Goal: Task Accomplishment & Management: Complete application form

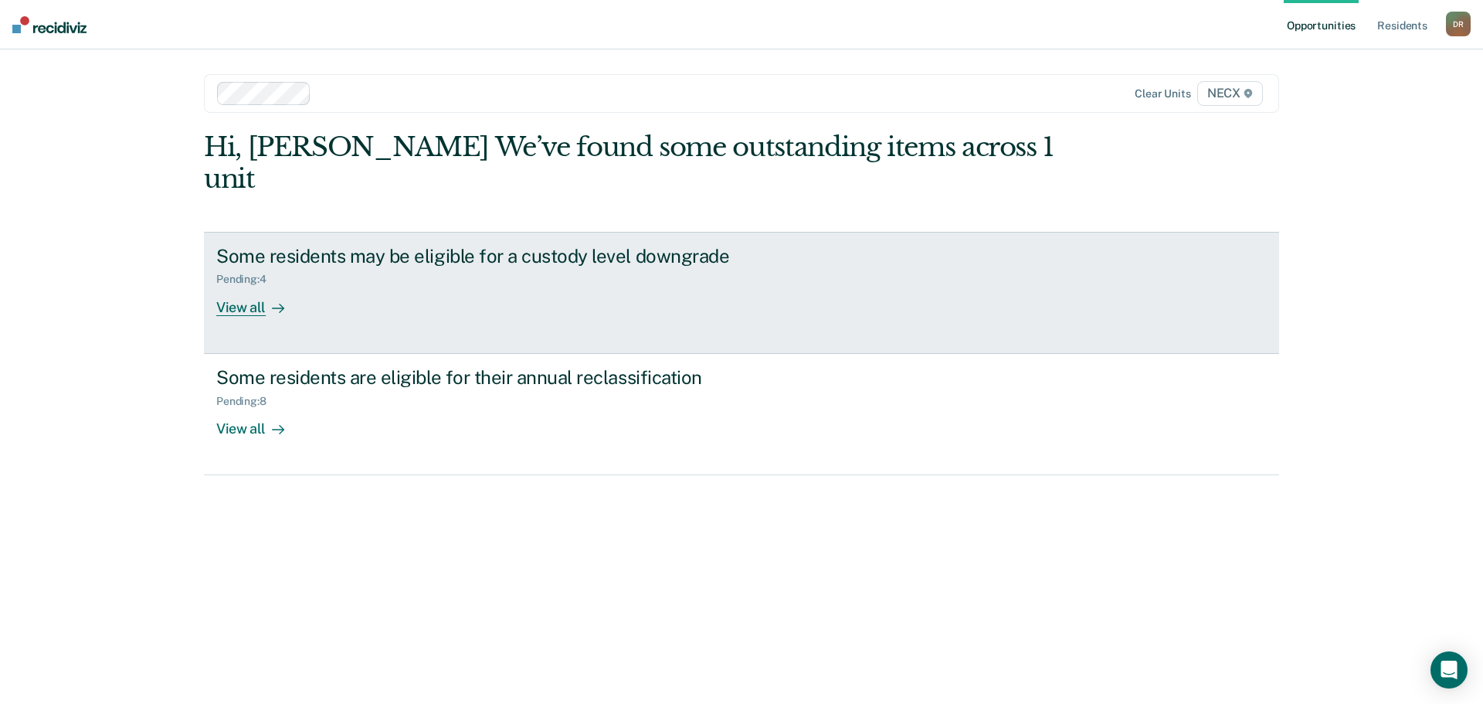
click at [253, 286] on div "View all" at bounding box center [259, 301] width 87 height 30
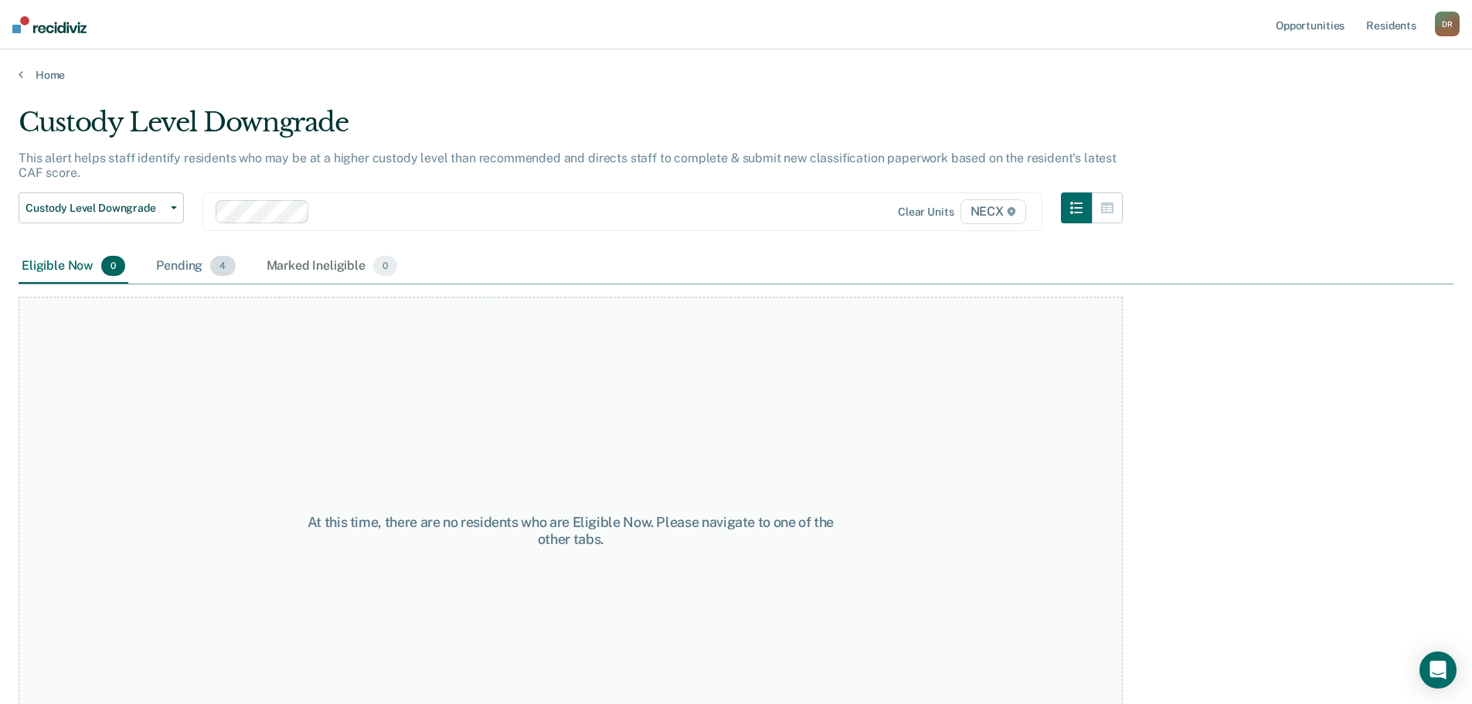
click at [192, 264] on div "Pending 4" at bounding box center [195, 267] width 85 height 34
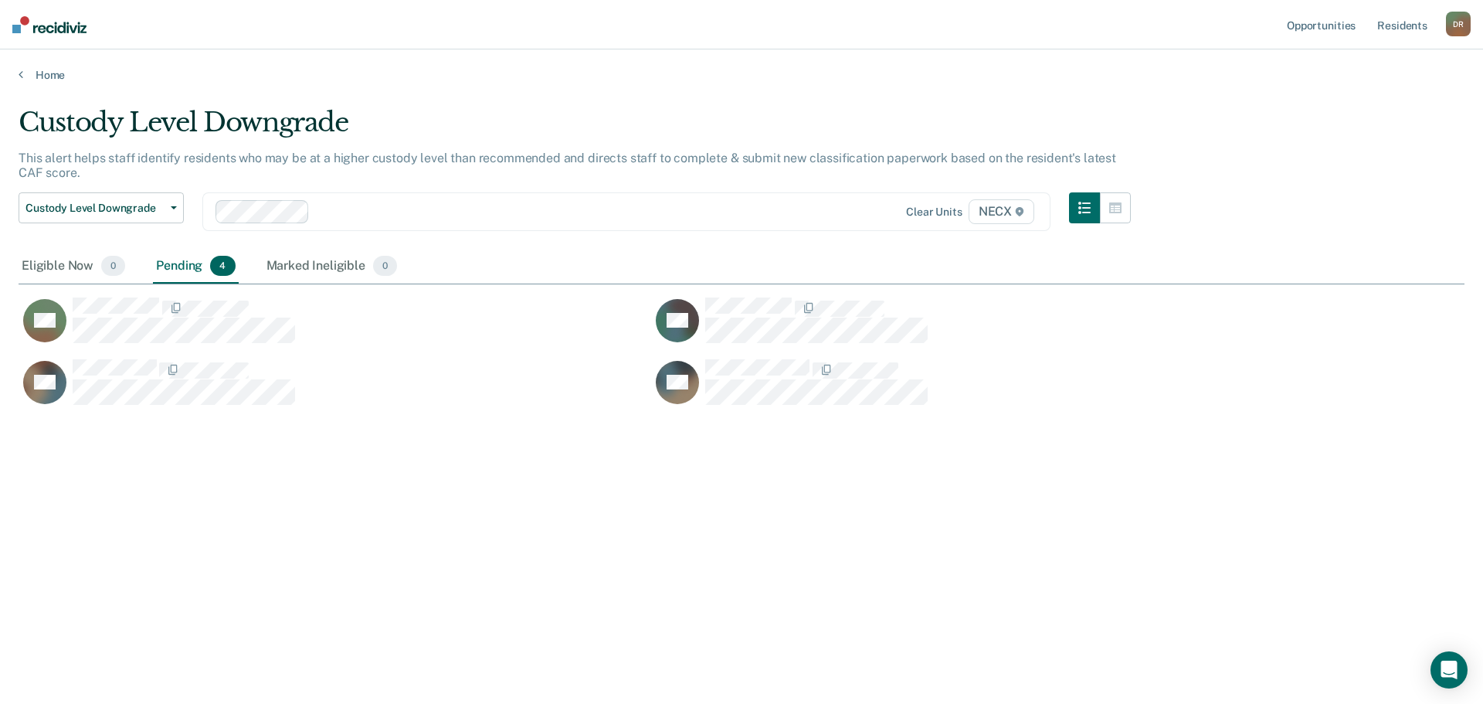
scroll to position [470, 1435]
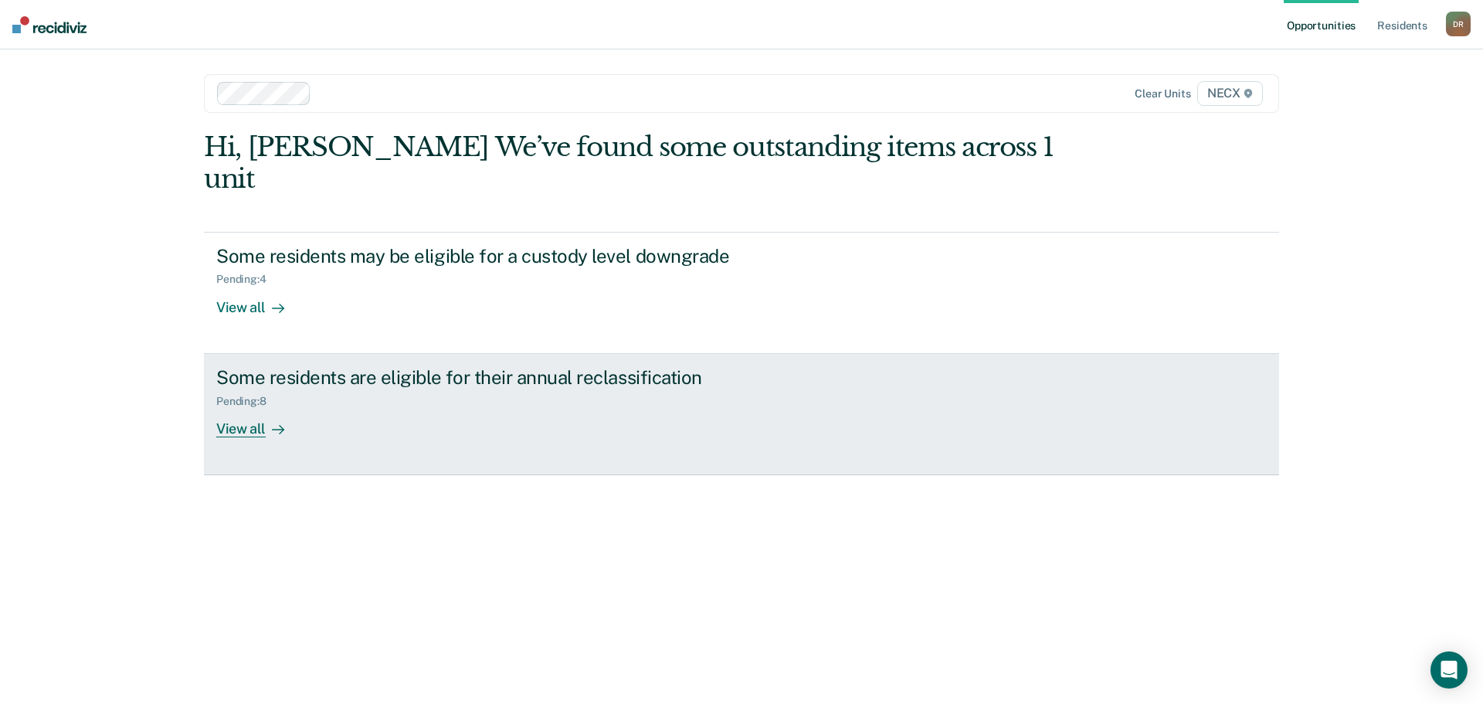
click at [233, 407] on div "View all" at bounding box center [259, 422] width 87 height 30
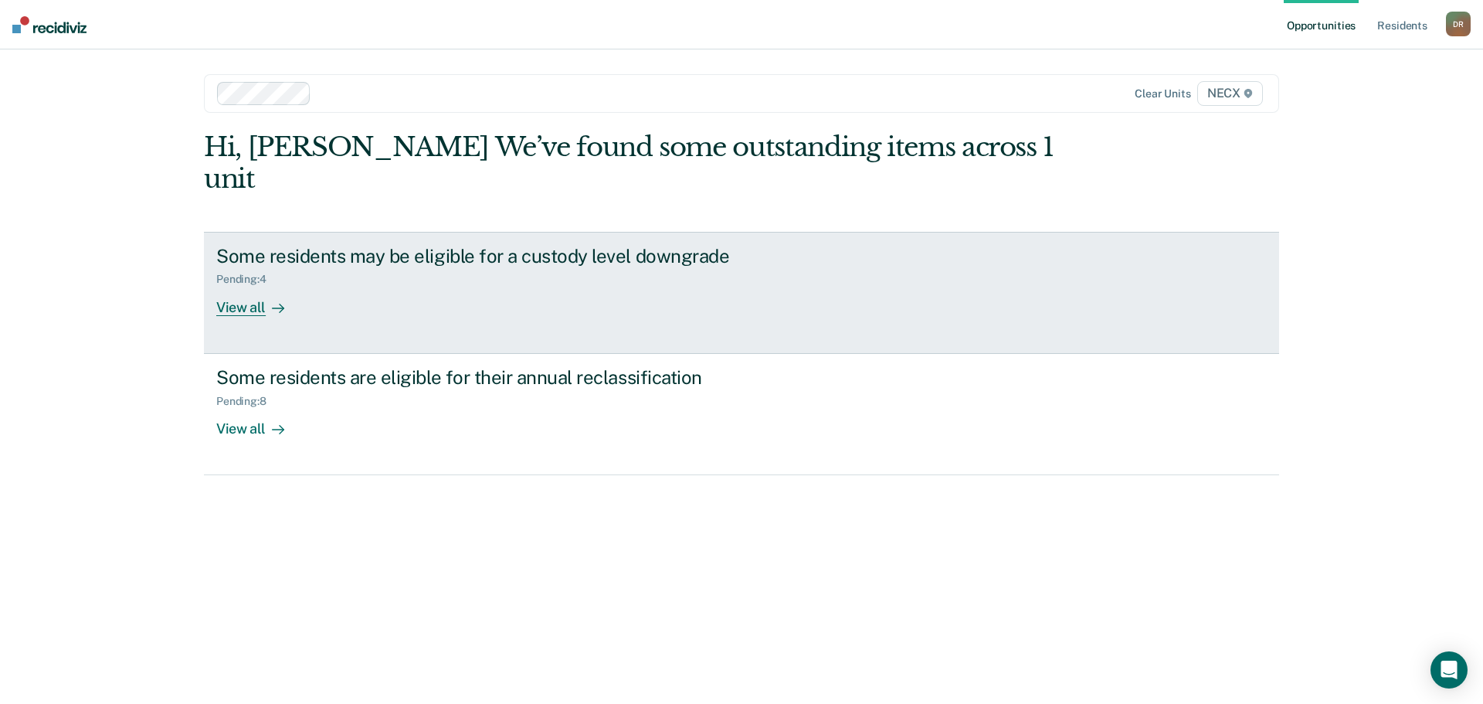
click at [247, 286] on div "View all" at bounding box center [259, 301] width 87 height 30
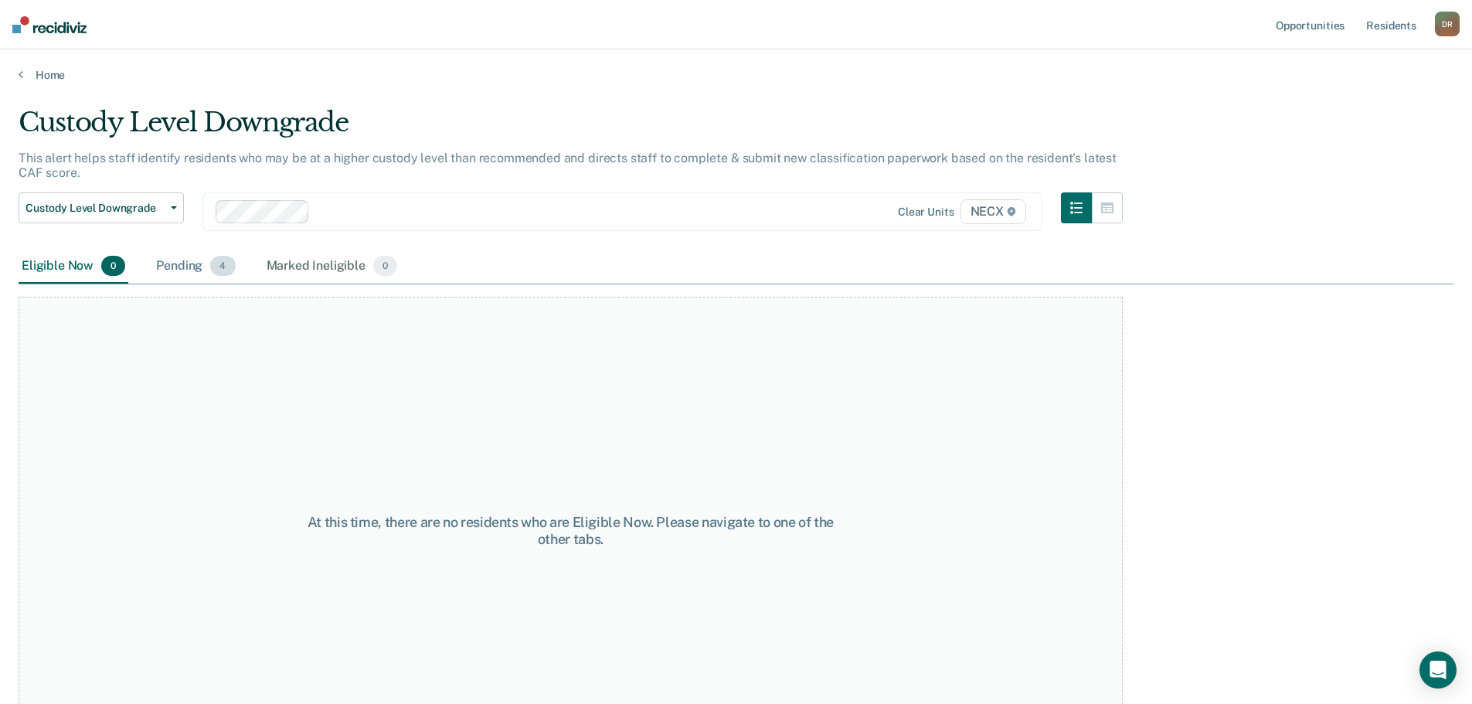
click at [175, 262] on div "Pending 4" at bounding box center [195, 267] width 85 height 34
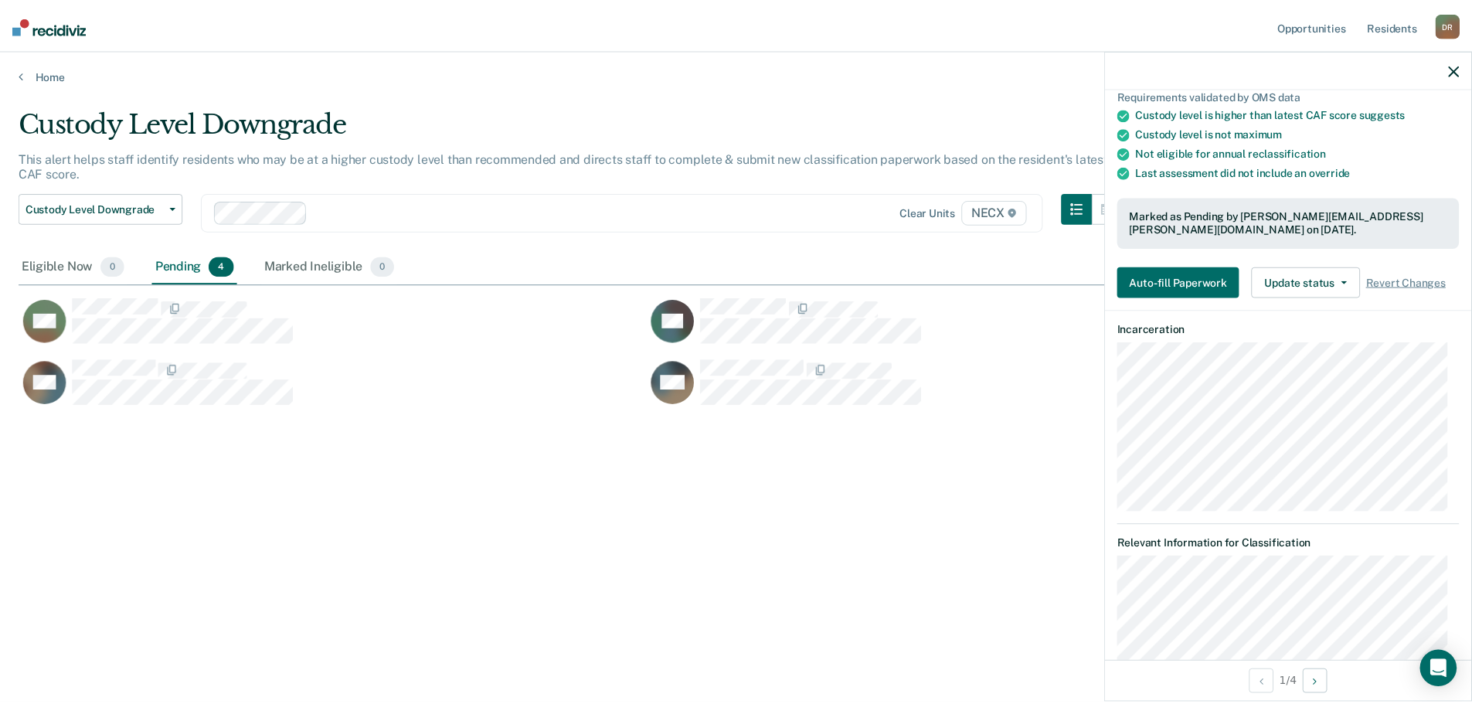
scroll to position [52, 0]
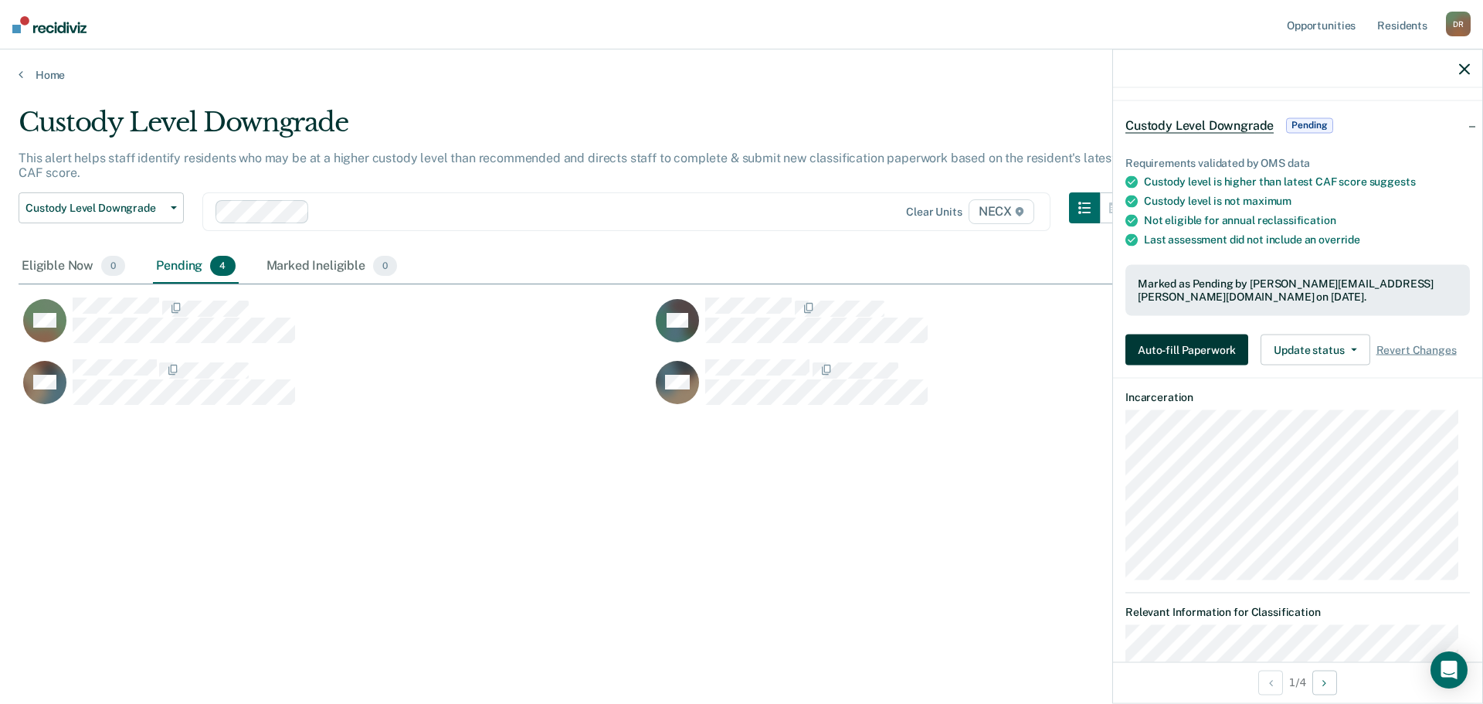
click at [1197, 354] on button "Auto-fill Paperwork" at bounding box center [1187, 349] width 123 height 31
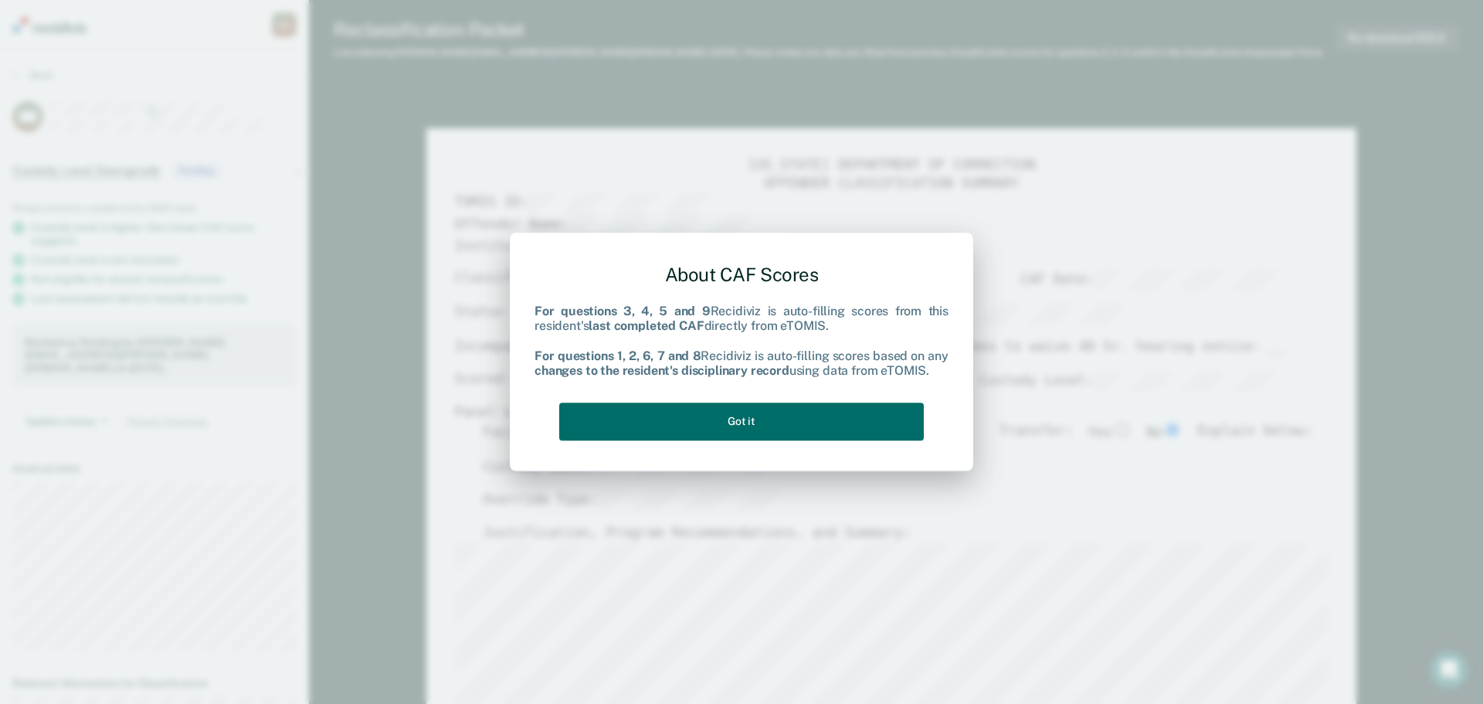
type textarea "x"
click at [694, 413] on button "Got it" at bounding box center [741, 421] width 365 height 38
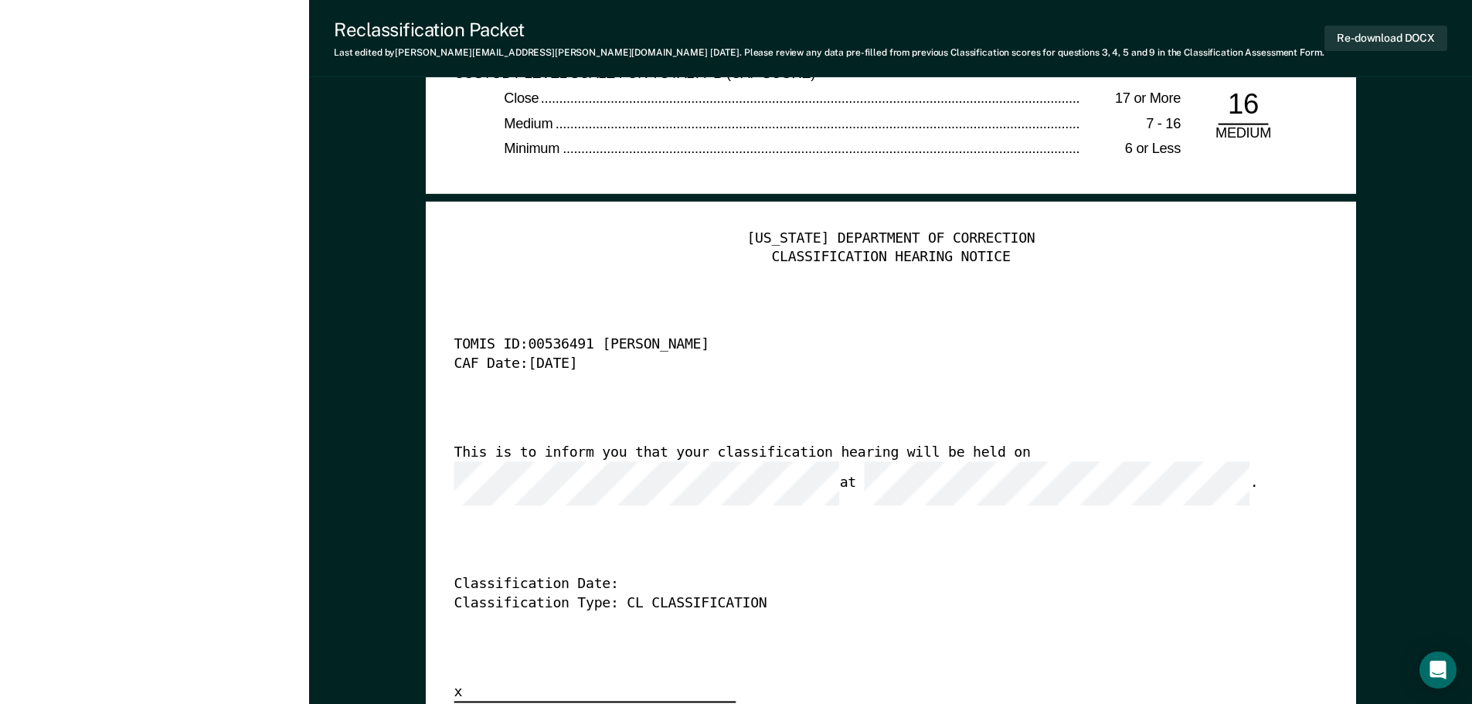
scroll to position [3835, 0]
